Goal: Information Seeking & Learning: Learn about a topic

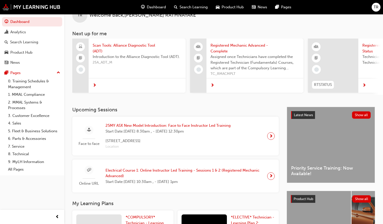
scroll to position [15, 0]
click at [168, 128] on span "25MY ASX New Model Introduction: Face to Face Instructor Led Training" at bounding box center [167, 125] width 125 height 6
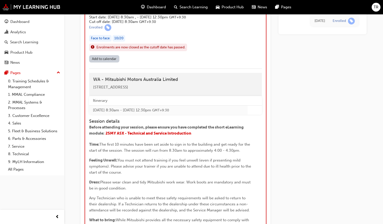
scroll to position [350, 0]
click at [158, 135] on span "25MY ASX - Technical and Service Introduction" at bounding box center [148, 133] width 86 height 5
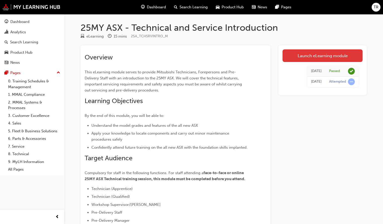
click at [310, 57] on link "Launch eLearning module" at bounding box center [322, 55] width 80 height 13
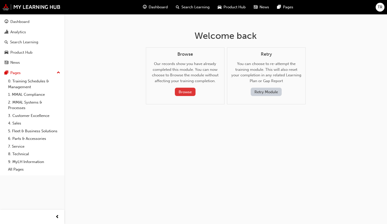
click at [190, 92] on button "Browse" at bounding box center [185, 92] width 21 height 8
